Goal: Task Accomplishment & Management: Manage account settings

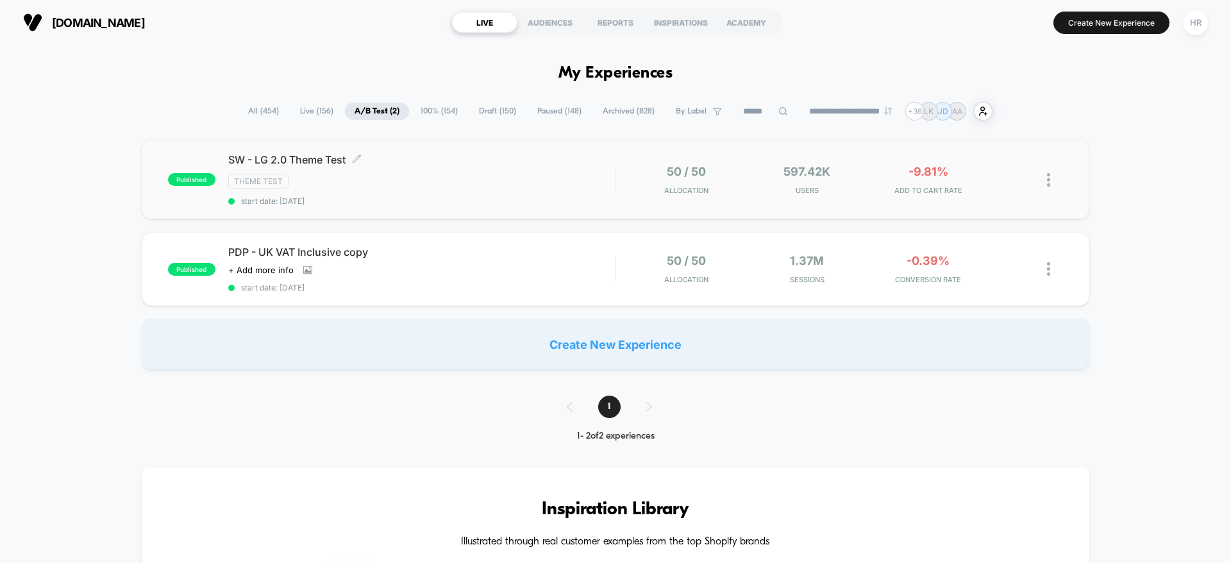
click at [530, 175] on div "Theme Test" at bounding box center [421, 181] width 387 height 15
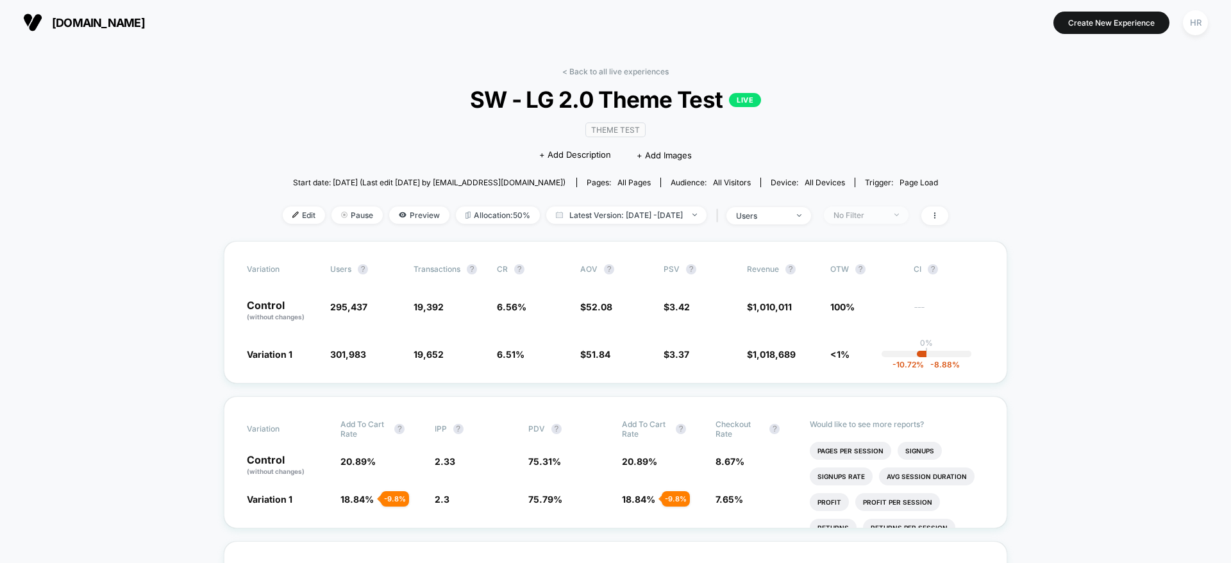
click at [877, 217] on div "No Filter" at bounding box center [858, 215] width 51 height 10
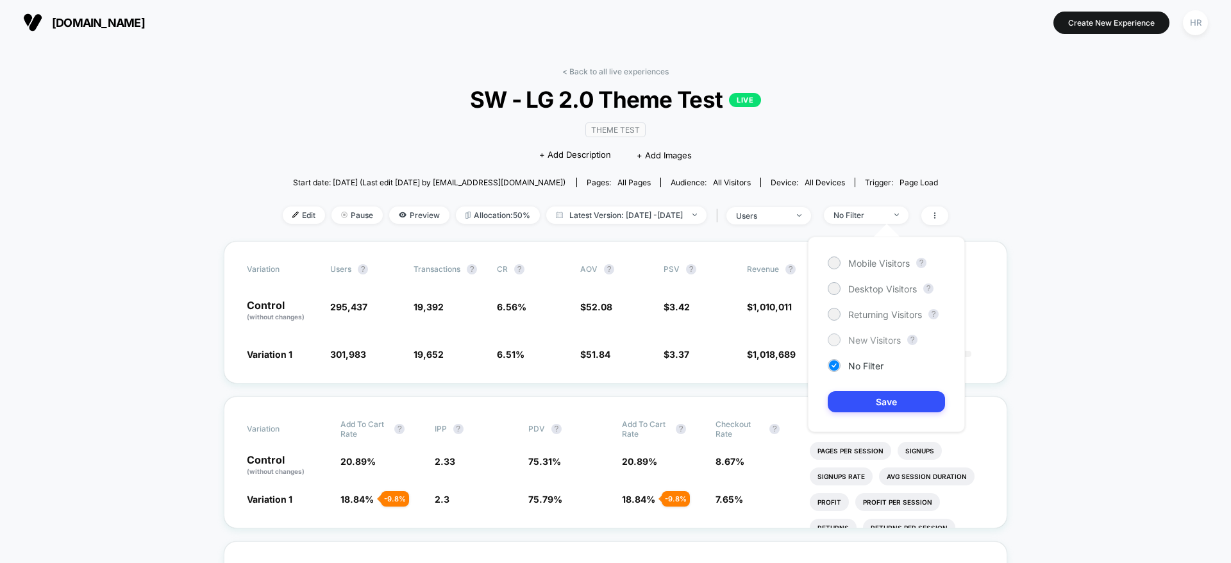
click at [883, 339] on span "New Visitors" at bounding box center [874, 340] width 53 height 11
click at [883, 401] on button "Save" at bounding box center [886, 401] width 117 height 21
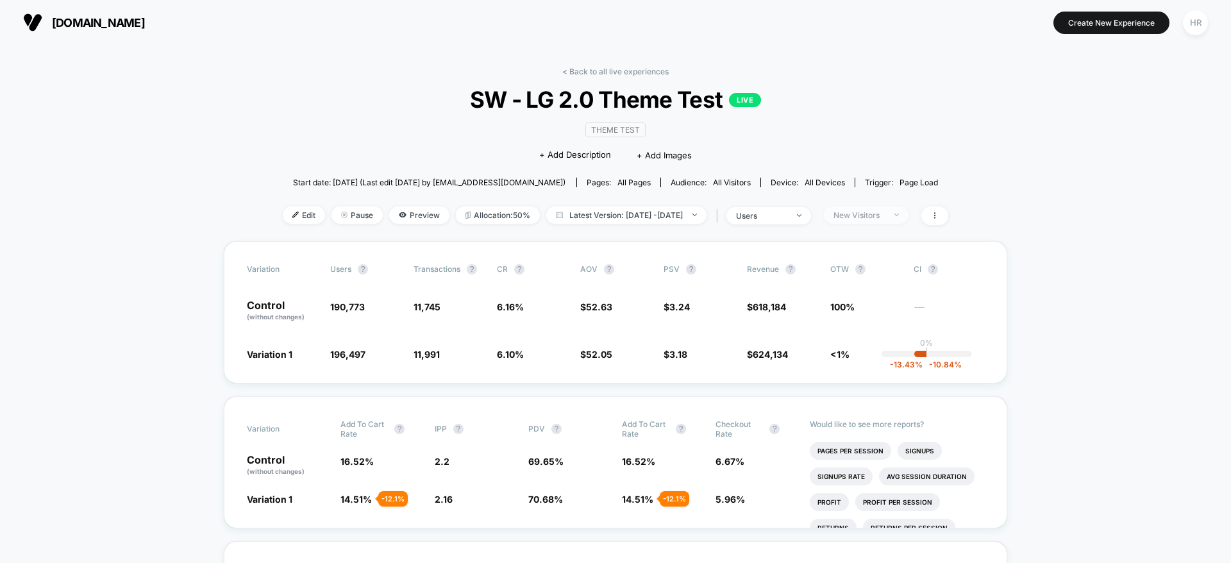
click at [884, 210] on div "New Visitors" at bounding box center [858, 215] width 51 height 10
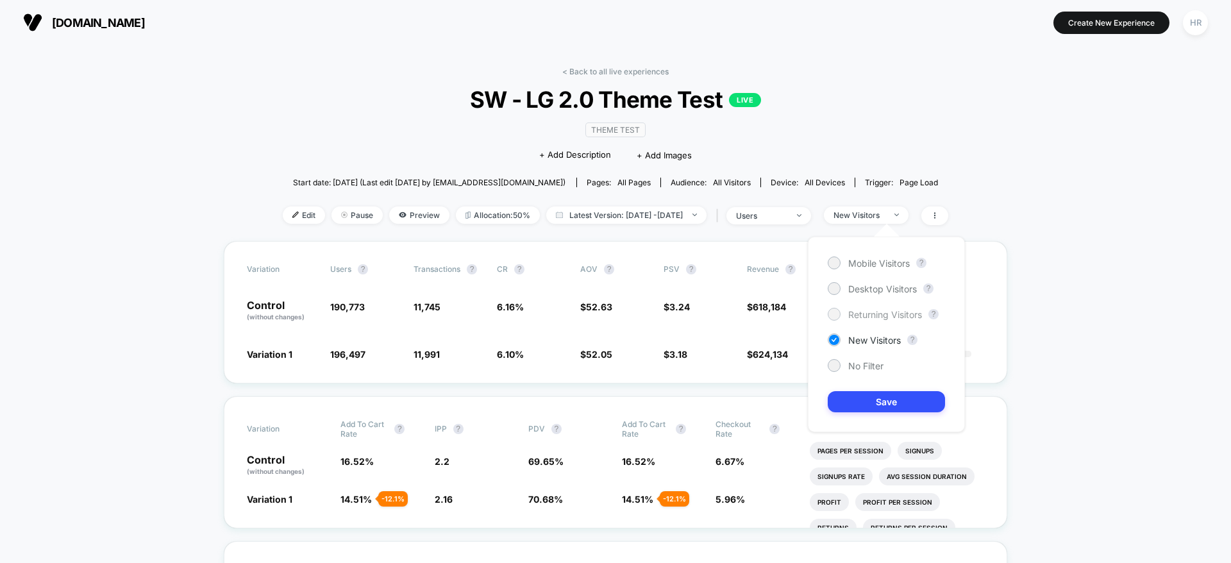
click at [883, 311] on span "Returning Visitors" at bounding box center [885, 314] width 74 height 11
click at [885, 397] on button "Save" at bounding box center [886, 401] width 117 height 21
